Goal: Transaction & Acquisition: Purchase product/service

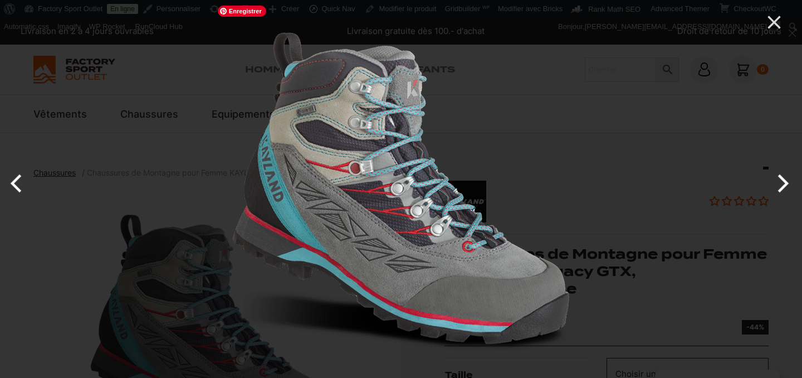
click at [309, 181] on img at bounding box center [401, 188] width 378 height 378
click at [17, 188] on button "Previous" at bounding box center [21, 183] width 42 height 56
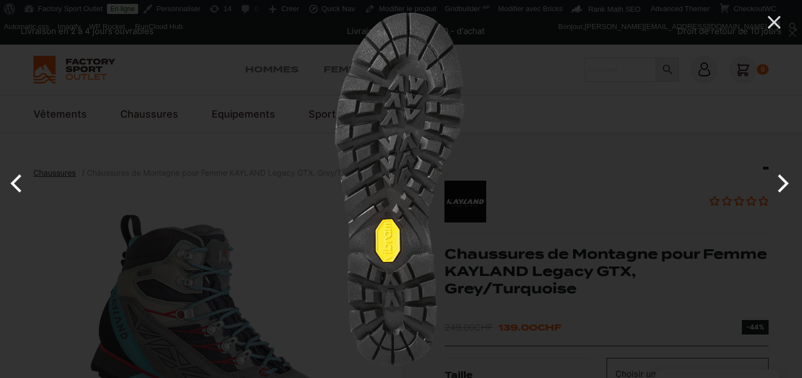
click at [20, 189] on button "Previous" at bounding box center [21, 183] width 42 height 56
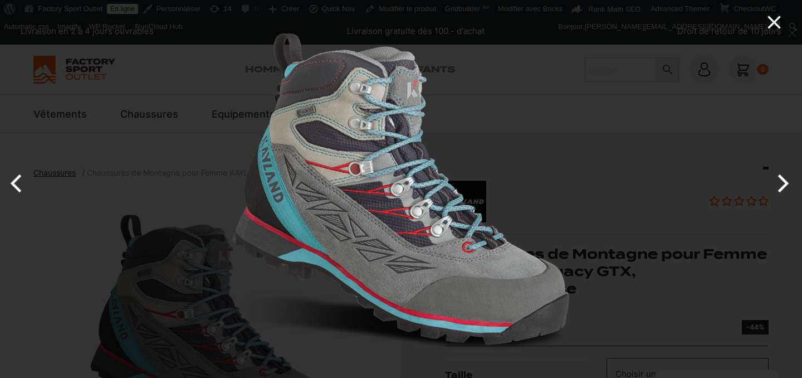
click at [772, 21] on icon "Close" at bounding box center [774, 22] width 13 height 13
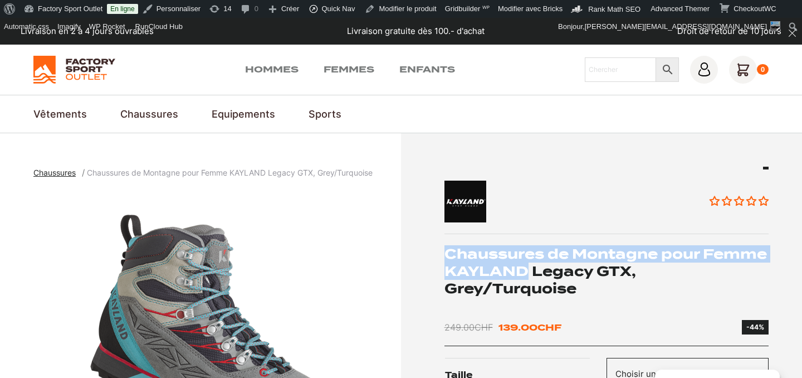
drag, startPoint x: 447, startPoint y: 251, endPoint x: 596, endPoint y: 268, distance: 150.2
click at [596, 268] on h1 "Chaussures de Montagne pour Femme KAYLAND Legacy GTX, Grey/Turquoise" at bounding box center [607, 271] width 325 height 52
copy h1 "Chaussures de Montagne pour Femme KAYLAND"
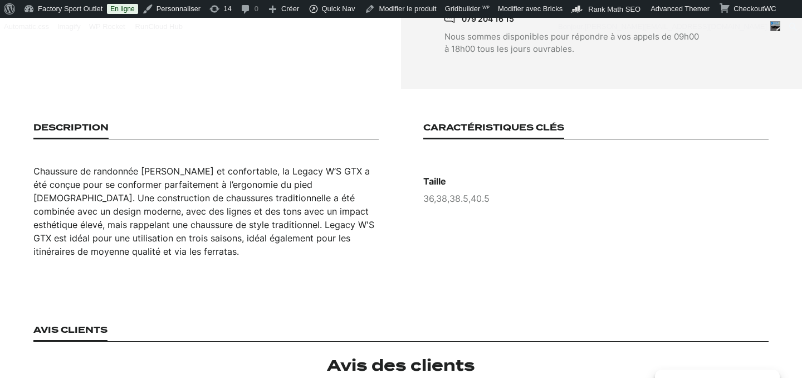
scroll to position [676, 0]
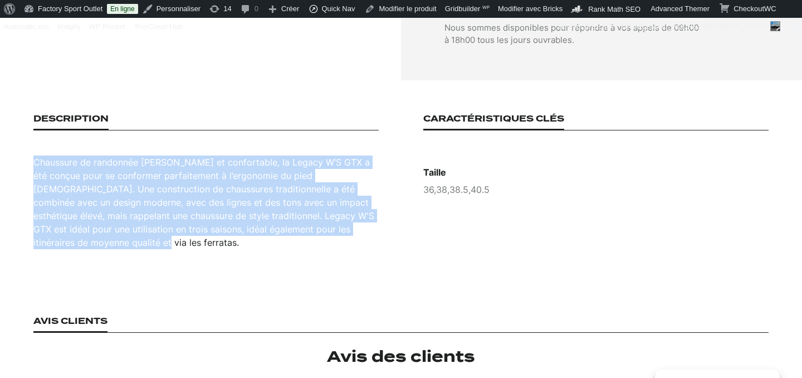
drag, startPoint x: 34, startPoint y: 150, endPoint x: 133, endPoint y: 267, distance: 153.8
click at [133, 267] on section "Description Chaussure de randonnée [PERSON_NAME] et confortable, la Legacy W’S …" at bounding box center [401, 181] width 802 height 202
copy div "Chaussure de randonnée [PERSON_NAME] et confortable, la Legacy W’S GTX a été co…"
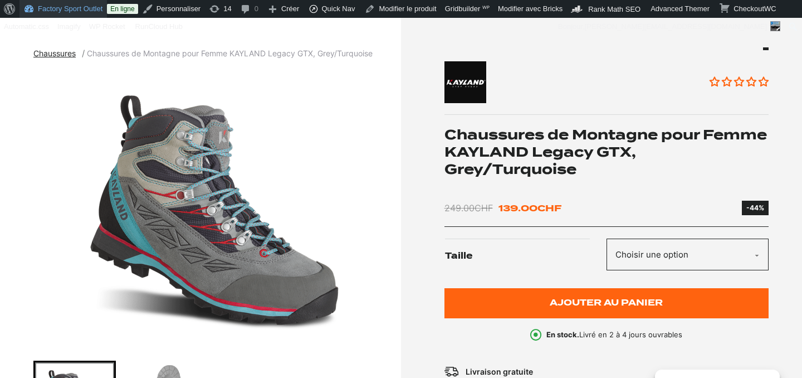
scroll to position [0, 0]
